Goal: Transaction & Acquisition: Purchase product/service

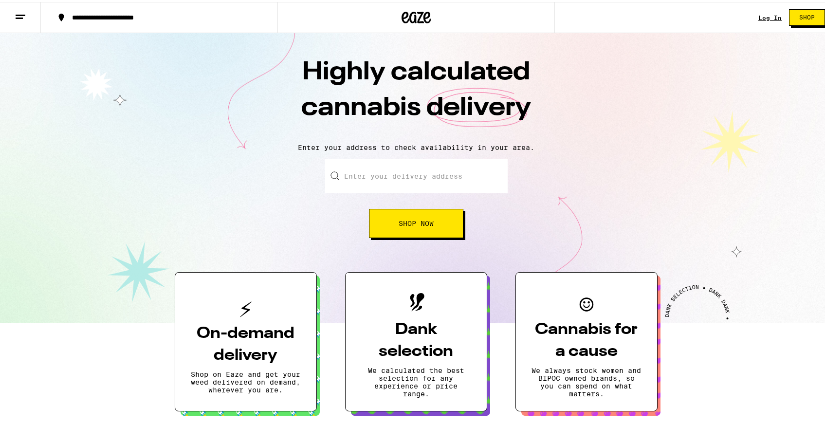
click at [766, 13] on link "Log In" at bounding box center [769, 16] width 23 height 6
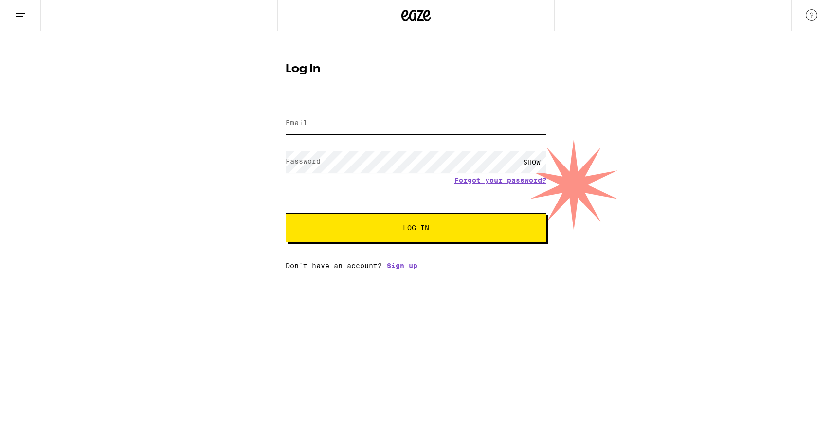
click at [378, 132] on input "Email" at bounding box center [416, 123] width 261 height 22
type input "[EMAIL_ADDRESS][DOMAIN_NAME]"
click at [286, 213] on button "Log In" at bounding box center [416, 227] width 261 height 29
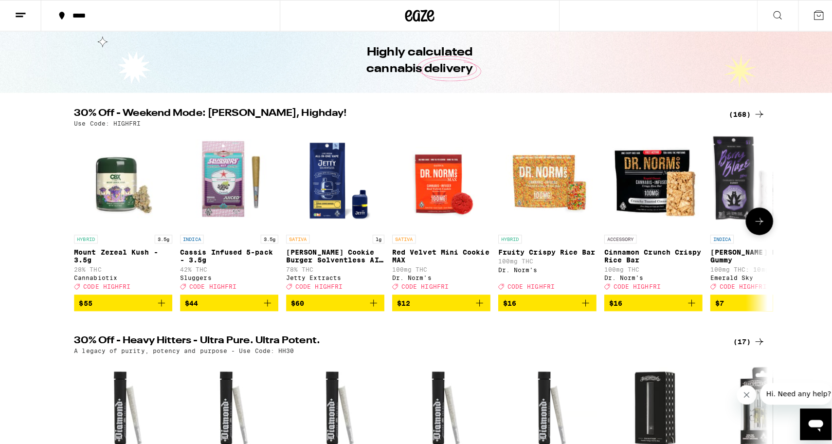
scroll to position [36, 0]
